Goal: Find specific page/section

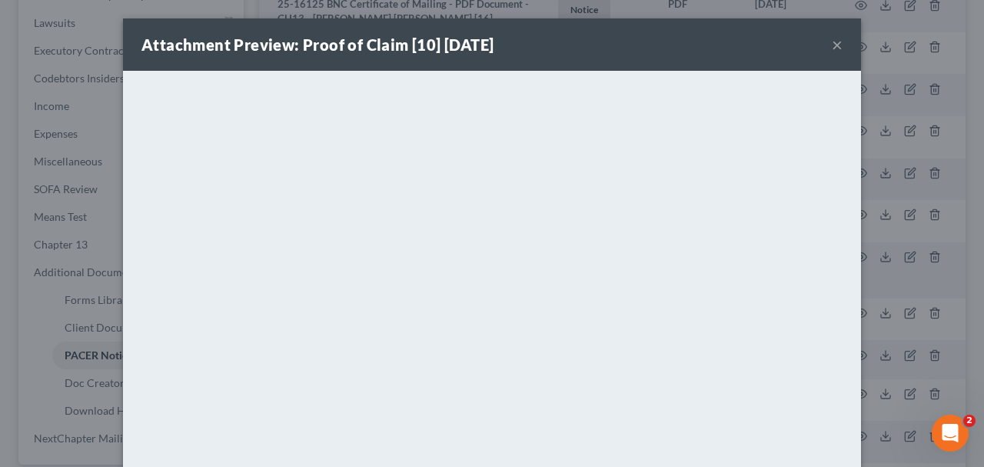
click at [835, 44] on button "×" at bounding box center [837, 44] width 11 height 18
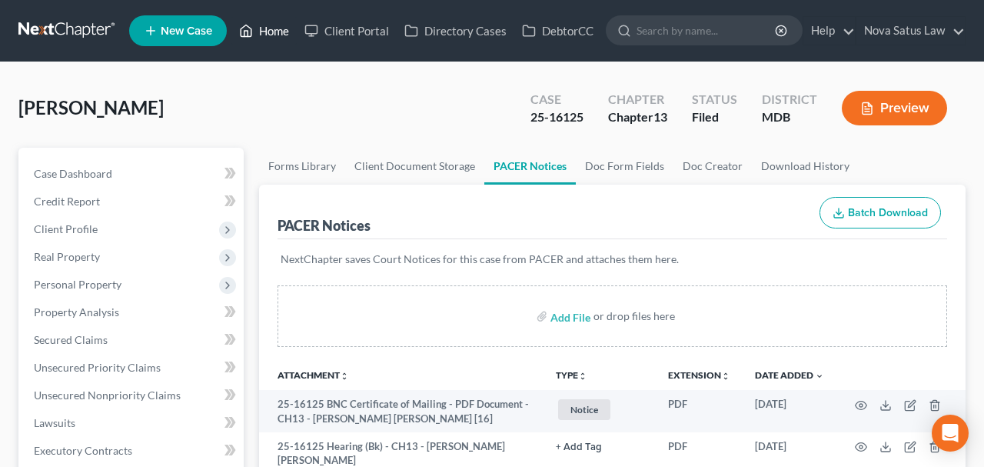
click at [282, 36] on link "Home" at bounding box center [263, 31] width 65 height 28
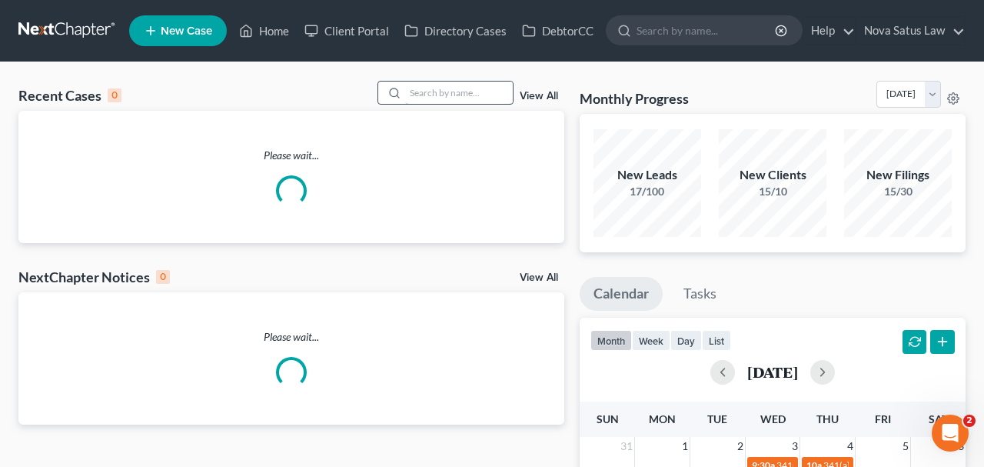
click at [420, 87] on input "search" at bounding box center [459, 92] width 108 height 22
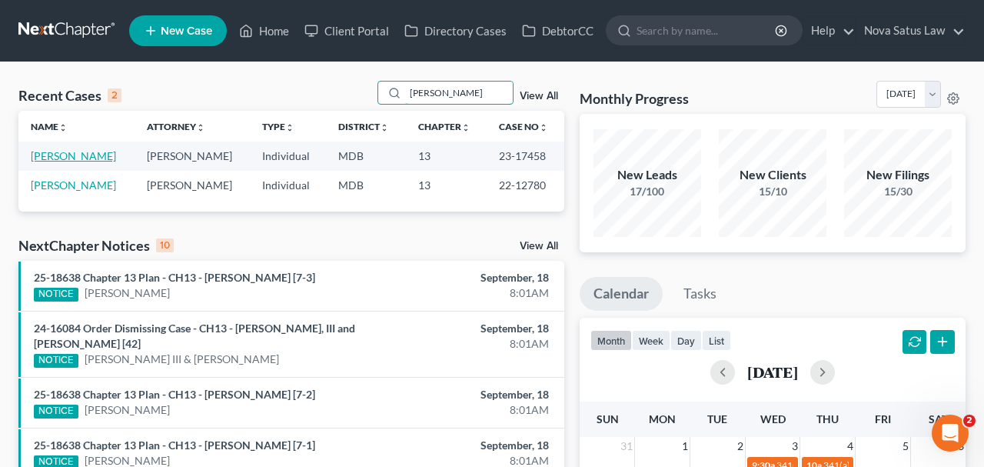
type input "[PERSON_NAME]"
click at [85, 156] on link "[PERSON_NAME]" at bounding box center [73, 155] width 85 height 13
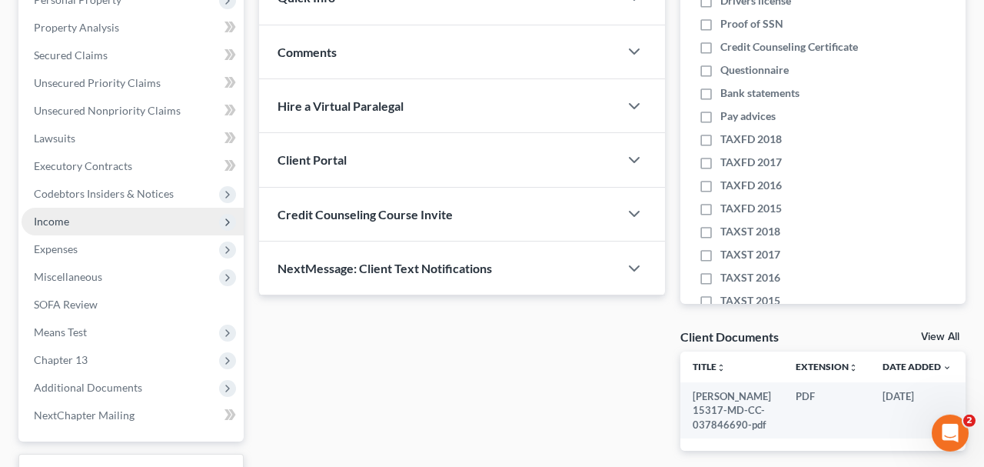
scroll to position [320, 0]
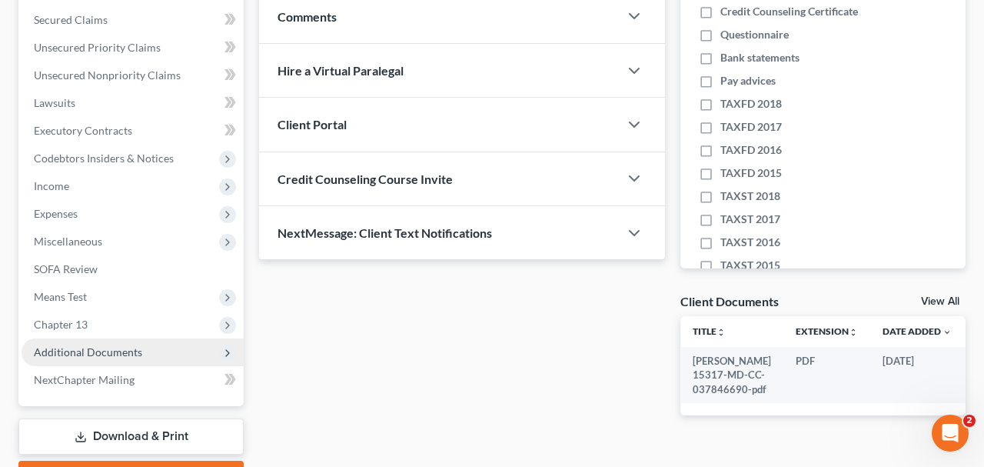
click at [101, 355] on span "Additional Documents" at bounding box center [88, 351] width 108 height 13
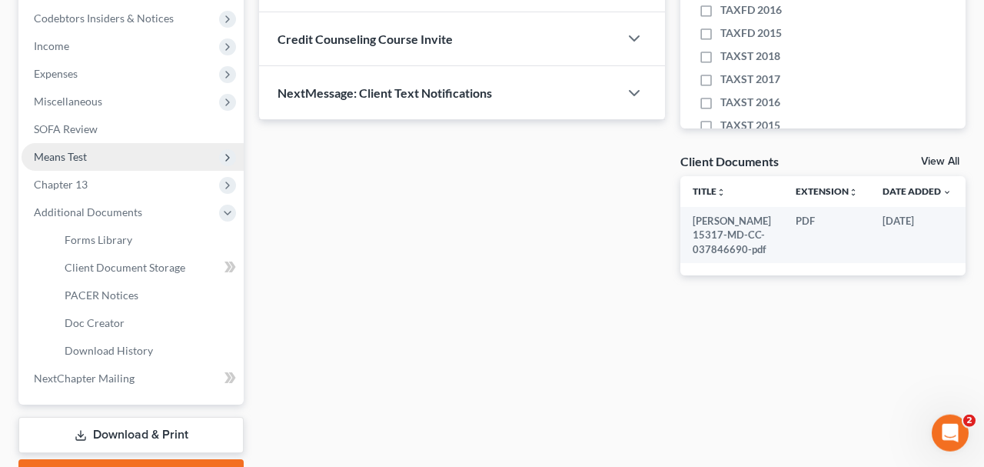
scroll to position [480, 0]
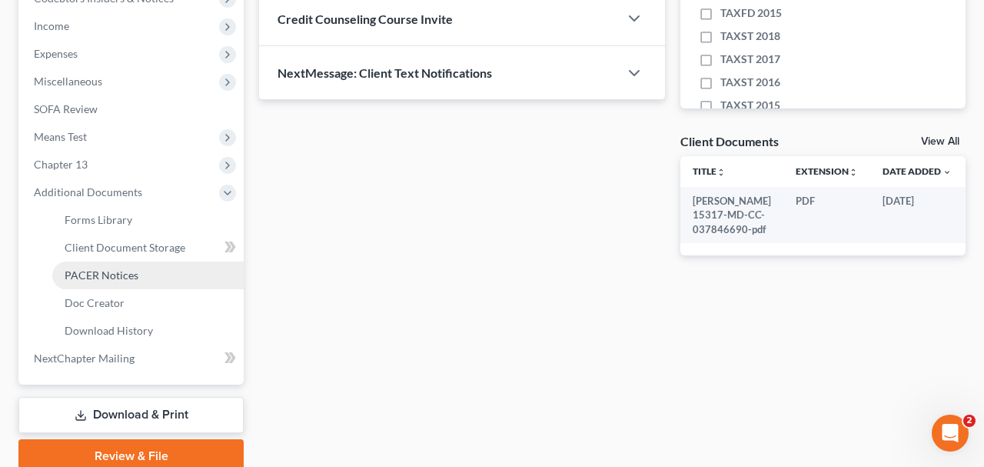
click at [78, 277] on span "PACER Notices" at bounding box center [102, 274] width 74 height 13
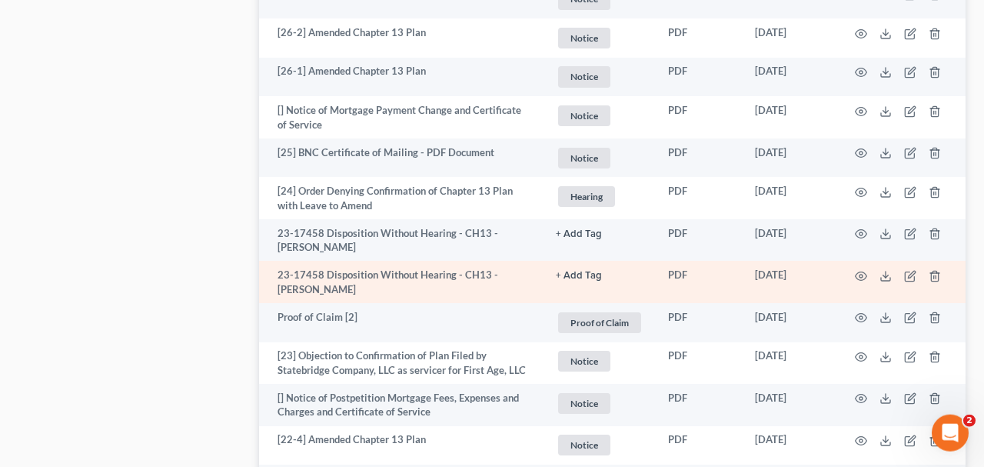
scroll to position [3038, 0]
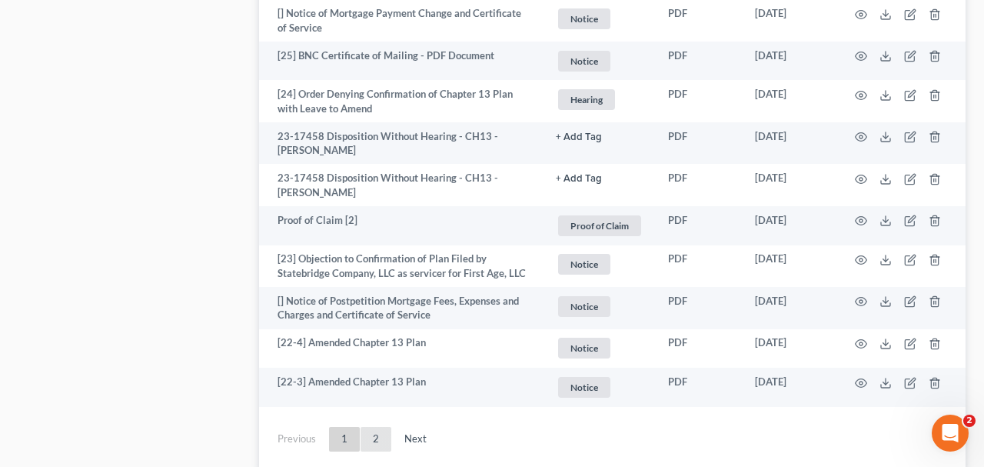
click at [376, 427] on link "2" at bounding box center [375, 439] width 31 height 25
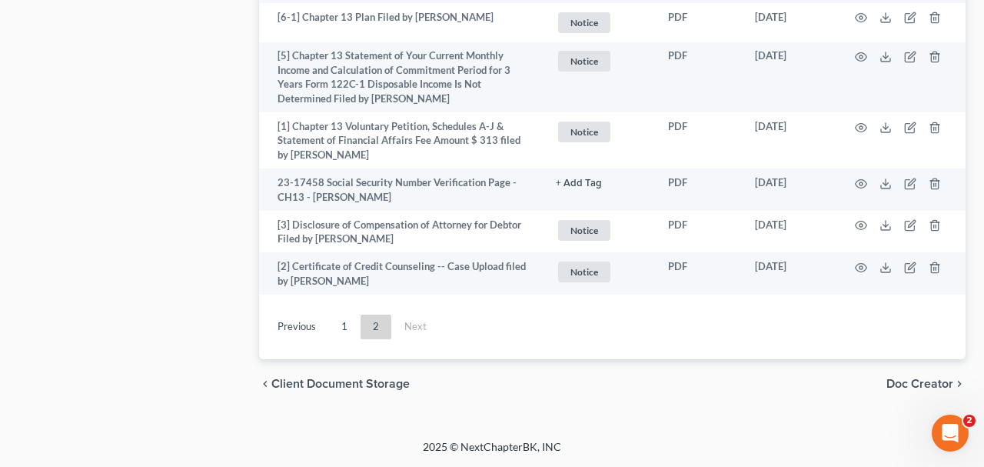
scroll to position [2123, 0]
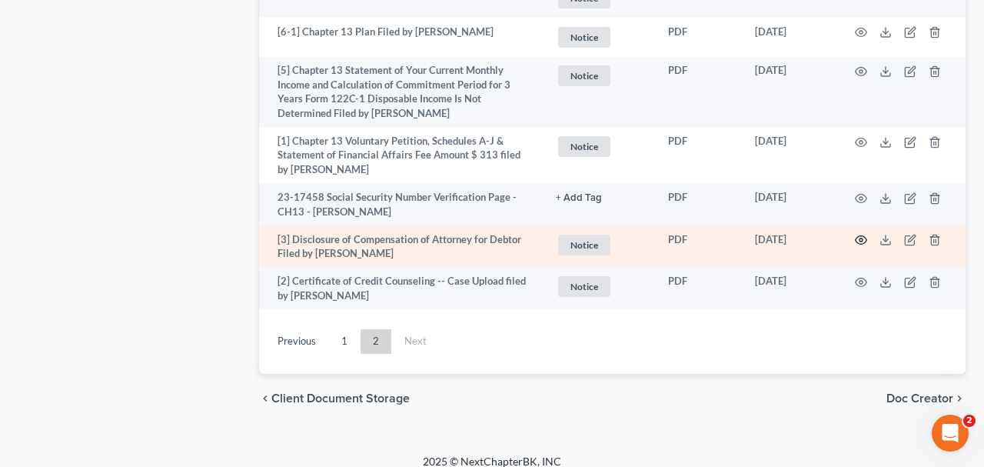
click at [861, 238] on circle "button" at bounding box center [860, 239] width 3 height 3
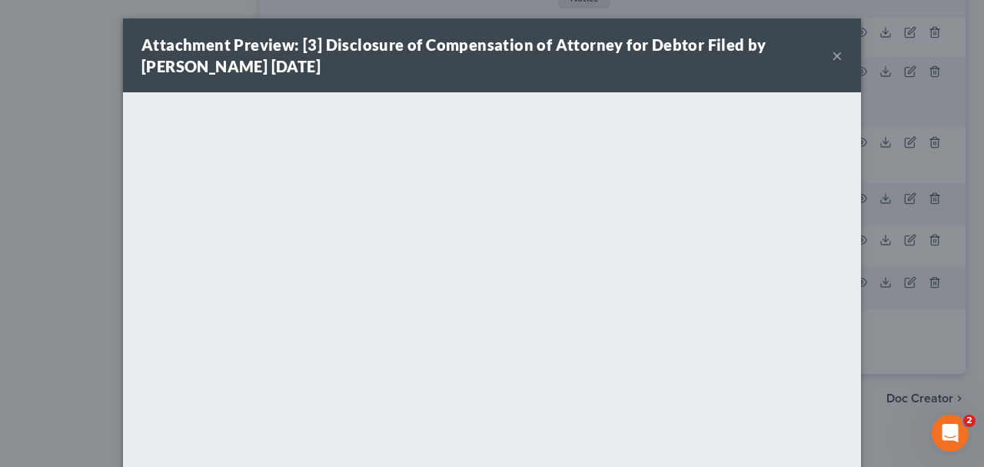
click at [838, 59] on button "×" at bounding box center [837, 55] width 11 height 18
